Goal: Find specific page/section: Find specific page/section

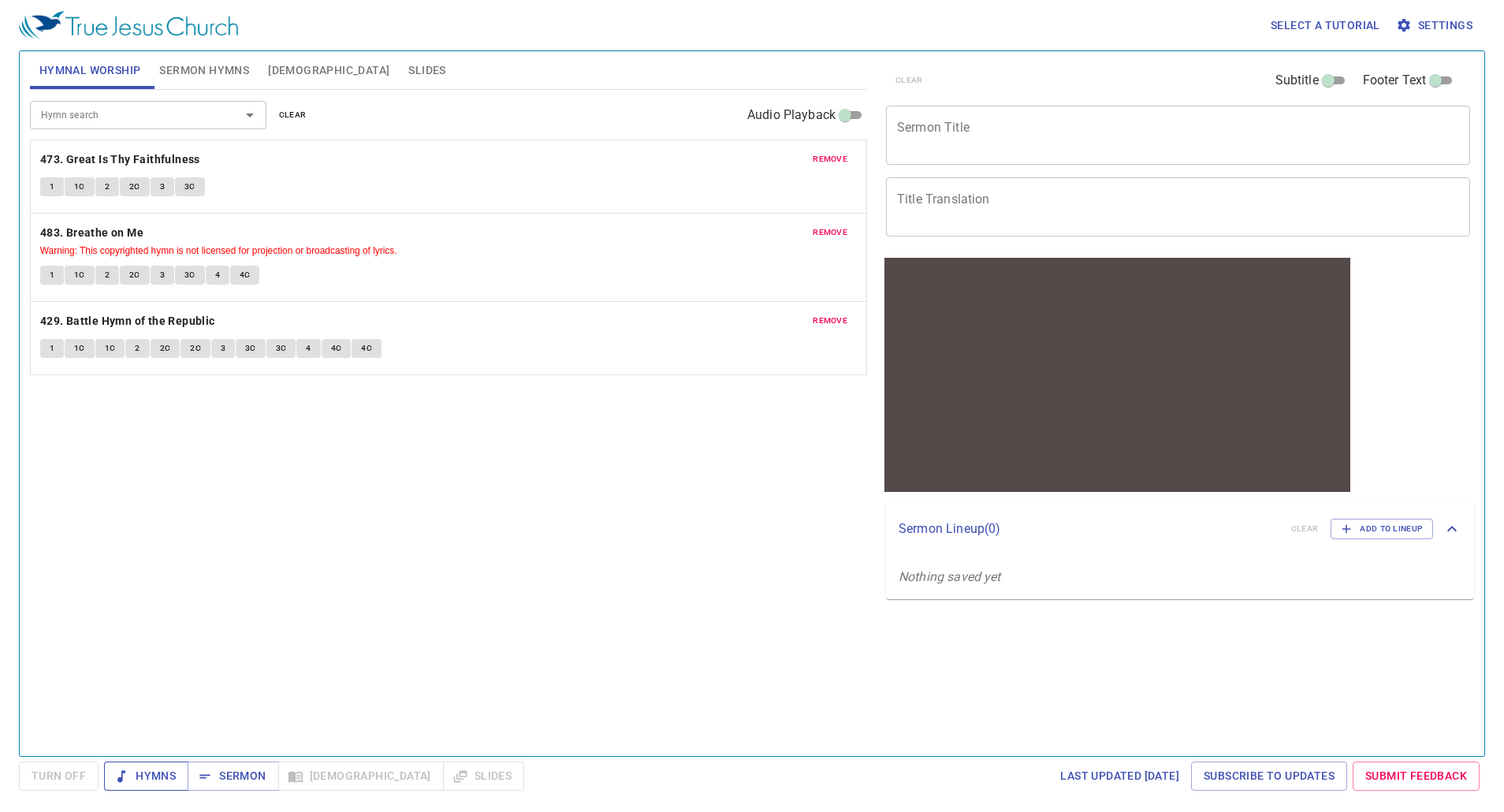
click at [179, 780] on button "Hymns" at bounding box center [146, 776] width 84 height 29
click at [143, 779] on span "Hymns" at bounding box center [146, 776] width 60 height 20
click at [61, 771] on span "Turn Off" at bounding box center [59, 776] width 55 height 20
click at [132, 775] on span "Hymns" at bounding box center [146, 776] width 60 height 20
drag, startPoint x: 51, startPoint y: 189, endPoint x: 69, endPoint y: 187, distance: 18.1
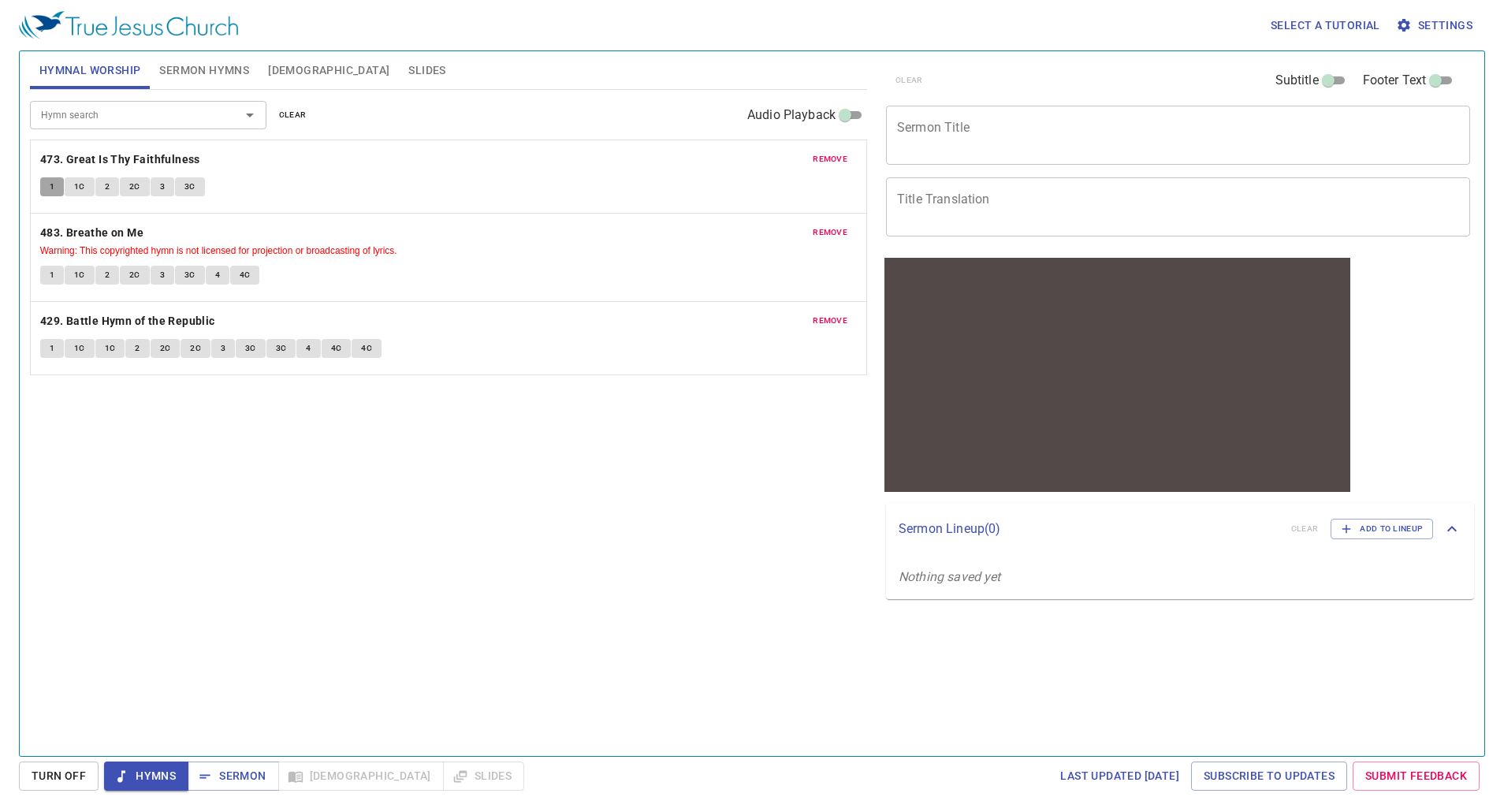
click at [51, 189] on span "1" at bounding box center [52, 186] width 5 height 14
click at [86, 185] on button "1C" at bounding box center [79, 187] width 30 height 19
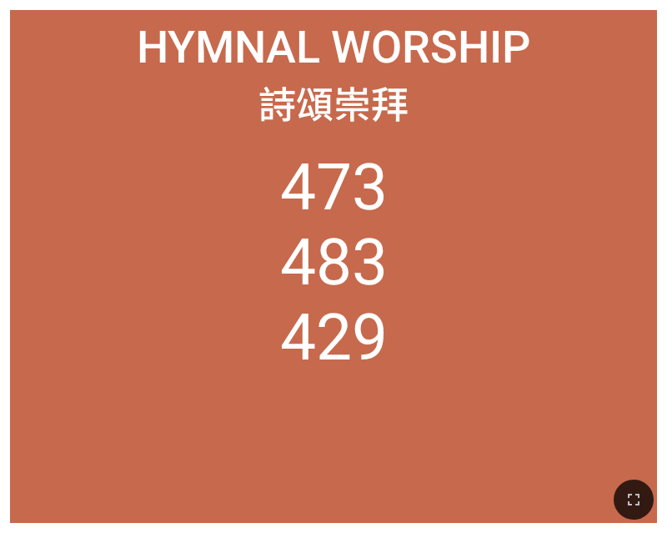
click at [374, 198] on li "473" at bounding box center [334, 187] width 108 height 75
click at [364, 183] on li "473" at bounding box center [334, 187] width 108 height 75
click at [193, 22] on span "Hymnal Worship" at bounding box center [334, 47] width 394 height 53
drag, startPoint x: 252, startPoint y: 180, endPoint x: 282, endPoint y: 181, distance: 30.0
click at [254, 181] on ol "473 483 429" at bounding box center [333, 325] width 625 height 351
